Goal: Information Seeking & Learning: Understand process/instructions

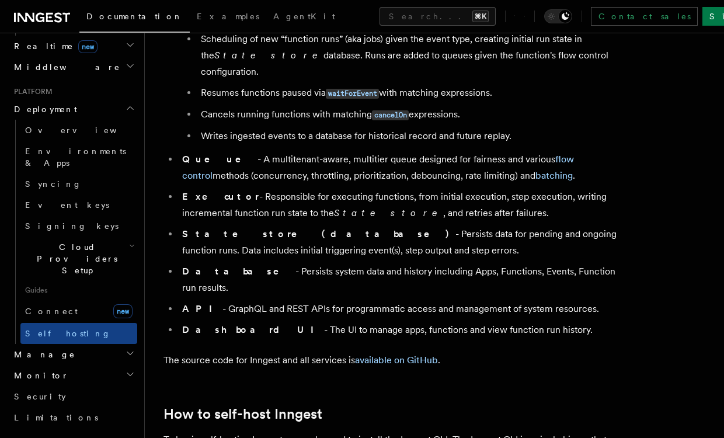
scroll to position [641, 0]
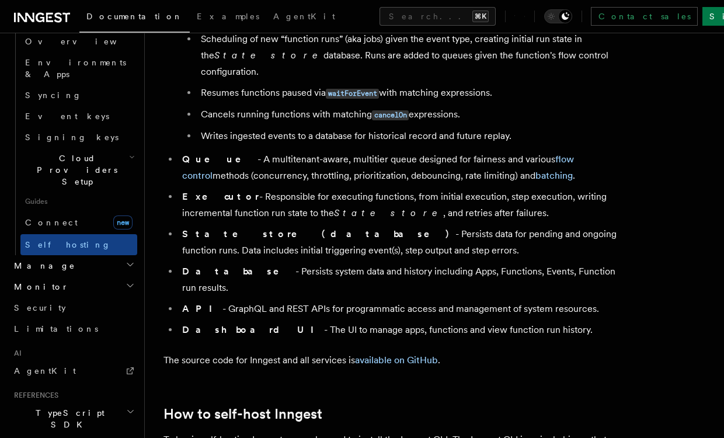
click at [45, 437] on span "Python SDK" at bounding box center [56, 445] width 95 height 12
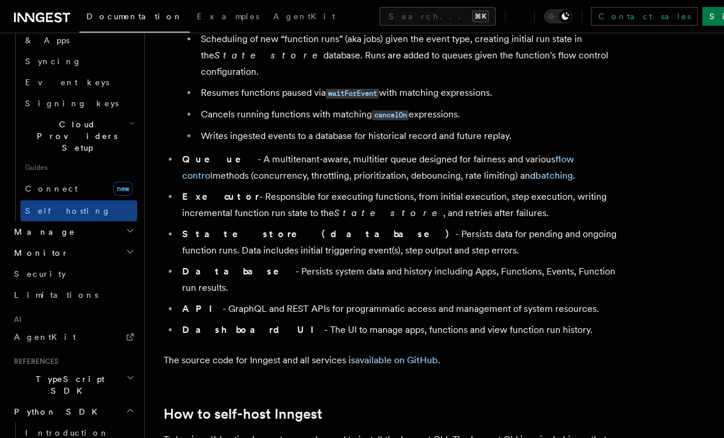
scroll to position [690, 0]
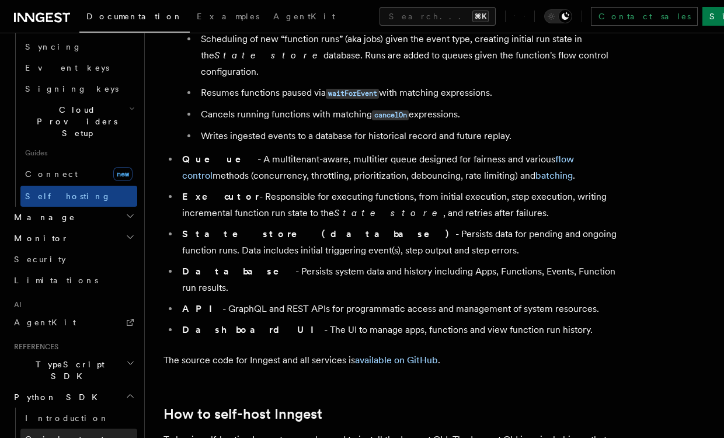
click at [44, 434] on span "Quick start" at bounding box center [64, 438] width 79 height 9
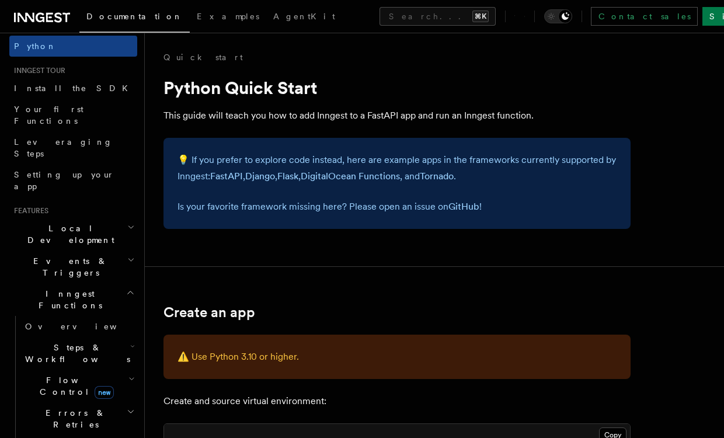
click at [539, 19] on div "Contact sales Sign Up" at bounding box center [642, 16] width 274 height 19
click at [525, 17] on icon at bounding box center [524, 16] width 1 height 1
